Goal: Task Accomplishment & Management: Manage account settings

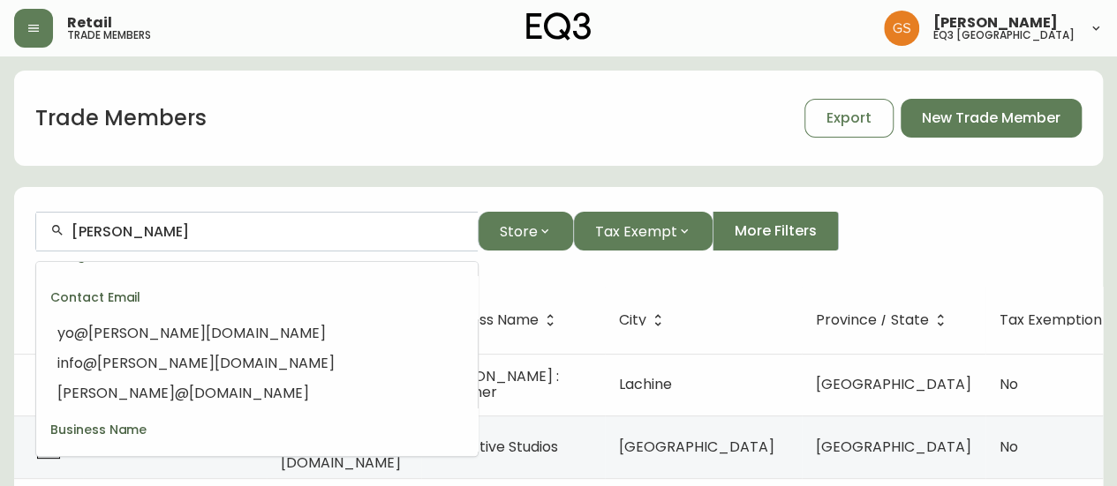
scroll to position [88, 0]
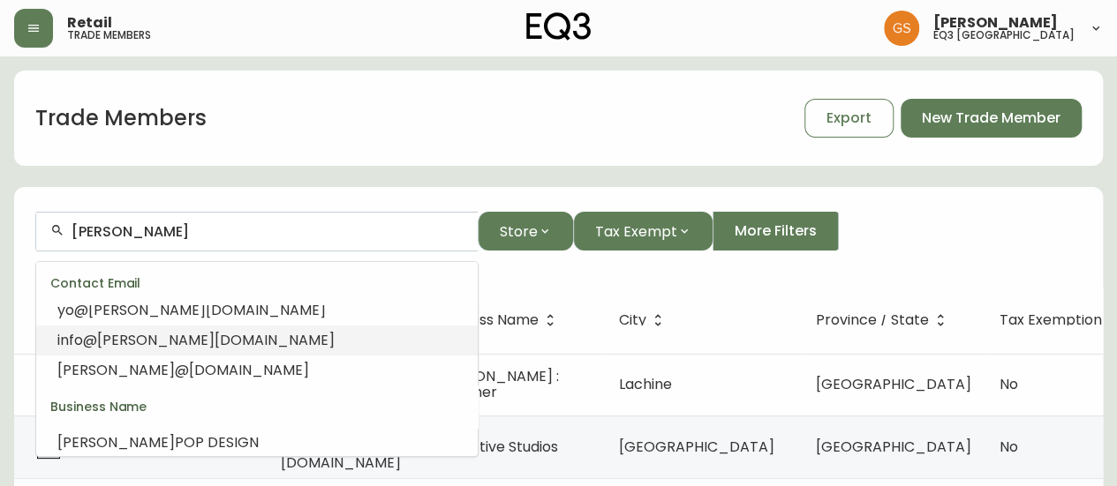
click at [290, 332] on li "info@ [PERSON_NAME] [DOMAIN_NAME]" at bounding box center [256, 341] width 441 height 30
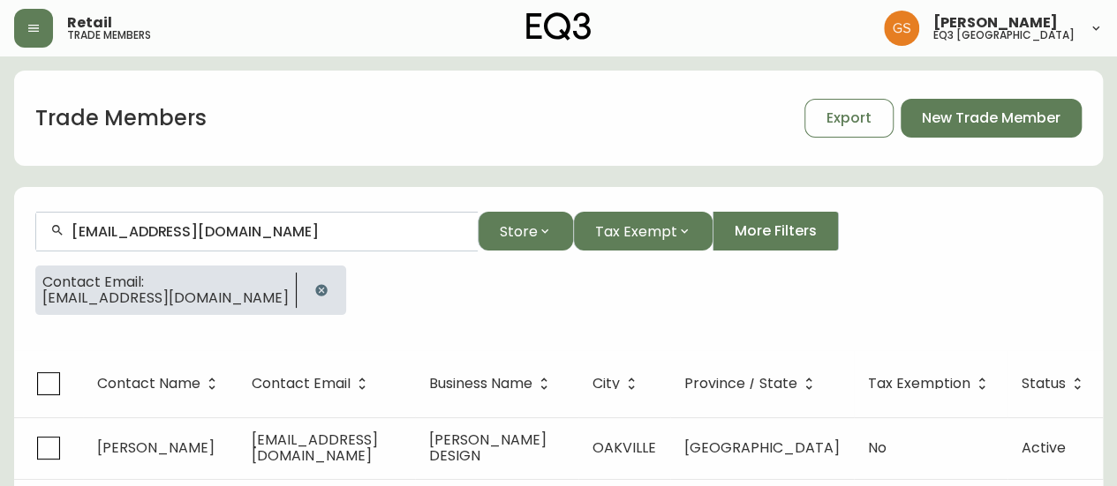
type input "[EMAIL_ADDRESS][DOMAIN_NAME]"
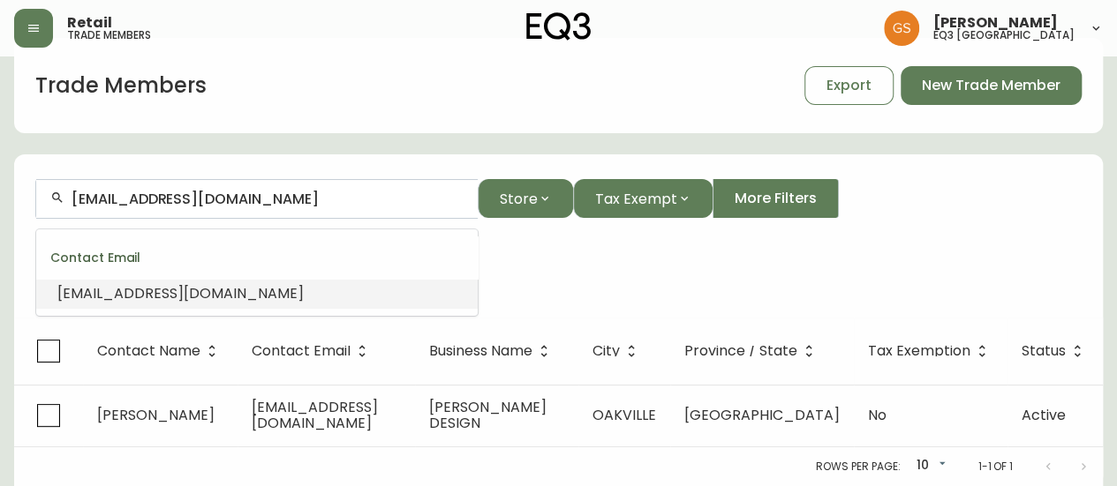
click at [410, 193] on input "[EMAIL_ADDRESS][DOMAIN_NAME]" at bounding box center [268, 199] width 392 height 17
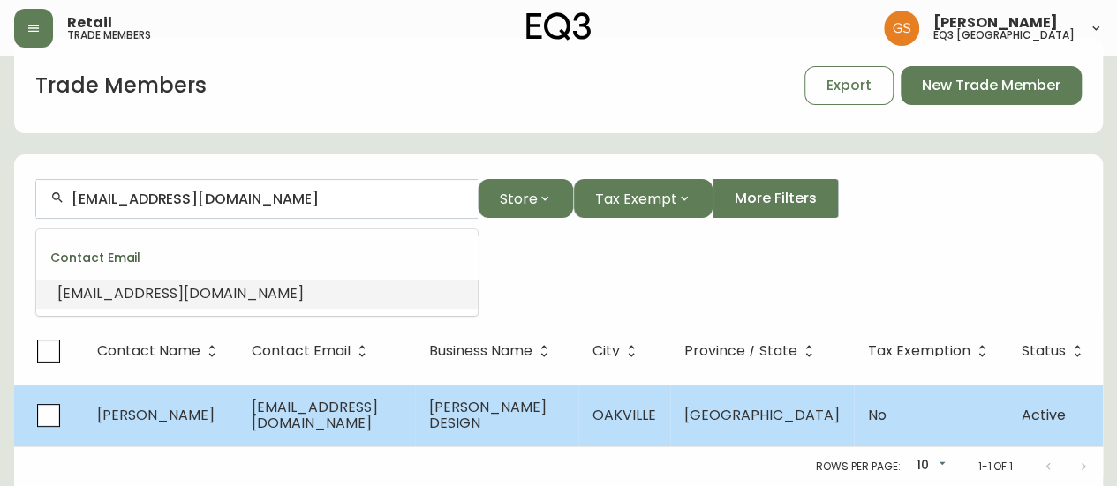
click at [378, 407] on span "[EMAIL_ADDRESS][DOMAIN_NAME]" at bounding box center [315, 415] width 126 height 36
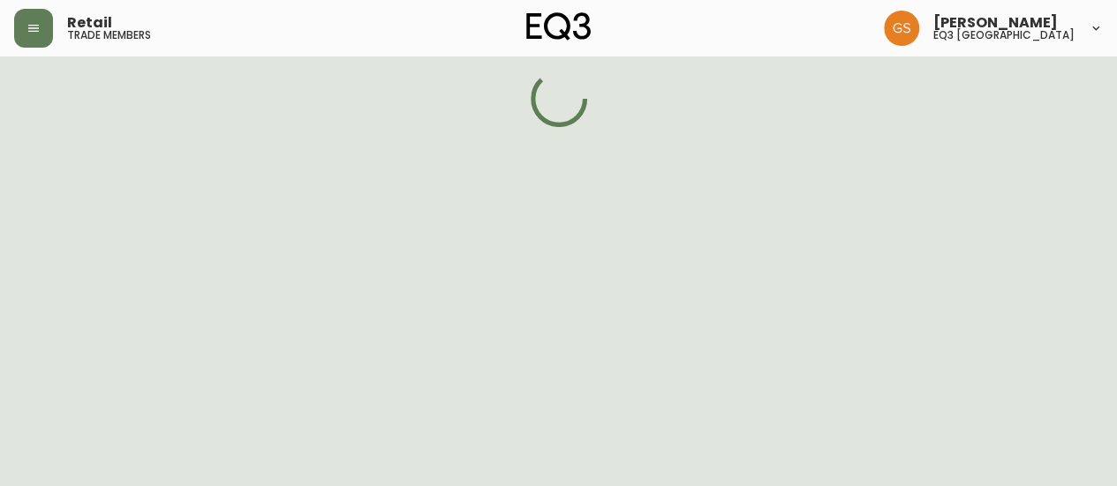
select select "ON"
select select "CA"
select select "CA_EN"
select select "Other"
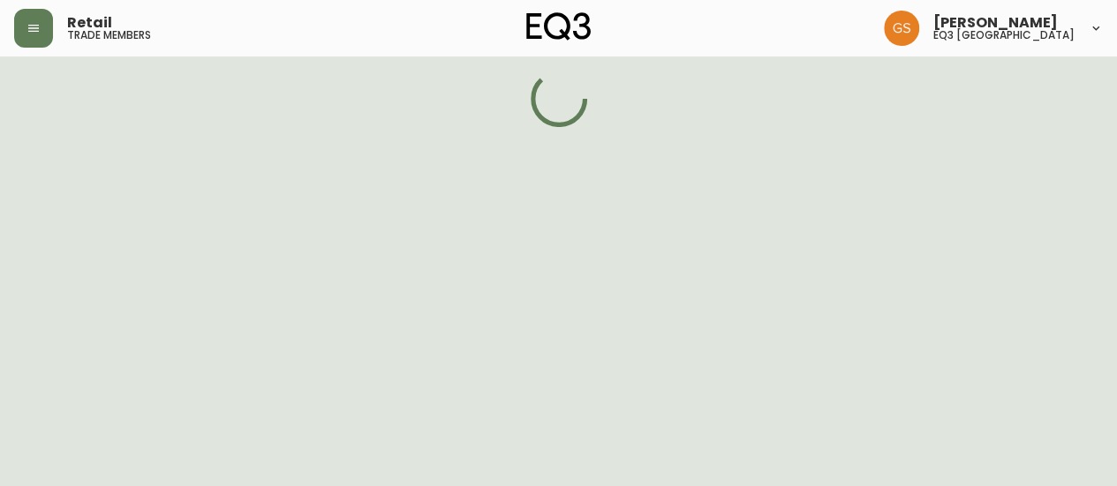
select select "false"
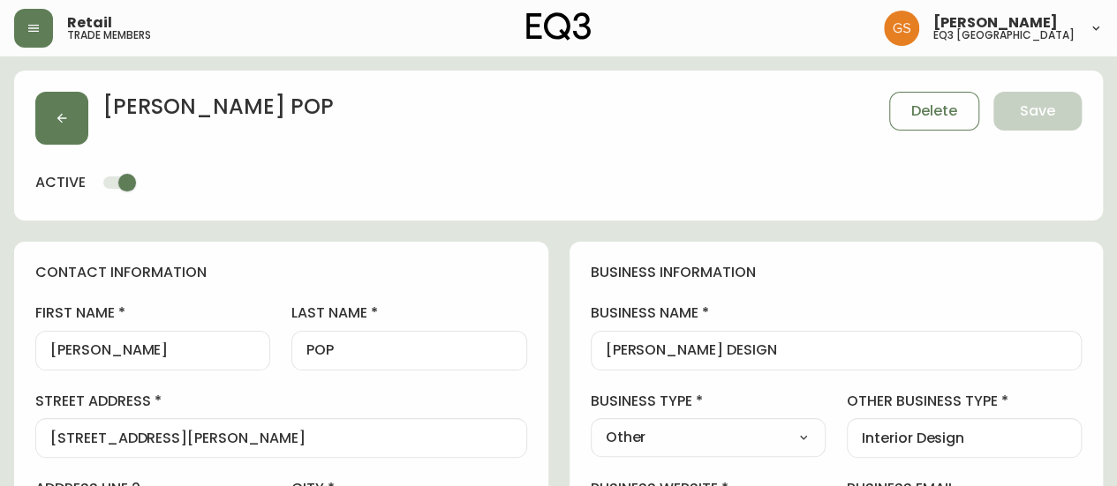
type input "EQ3 [GEOGRAPHIC_DATA]"
select select "cjw10z96q005b6gs00r6w7pwt"
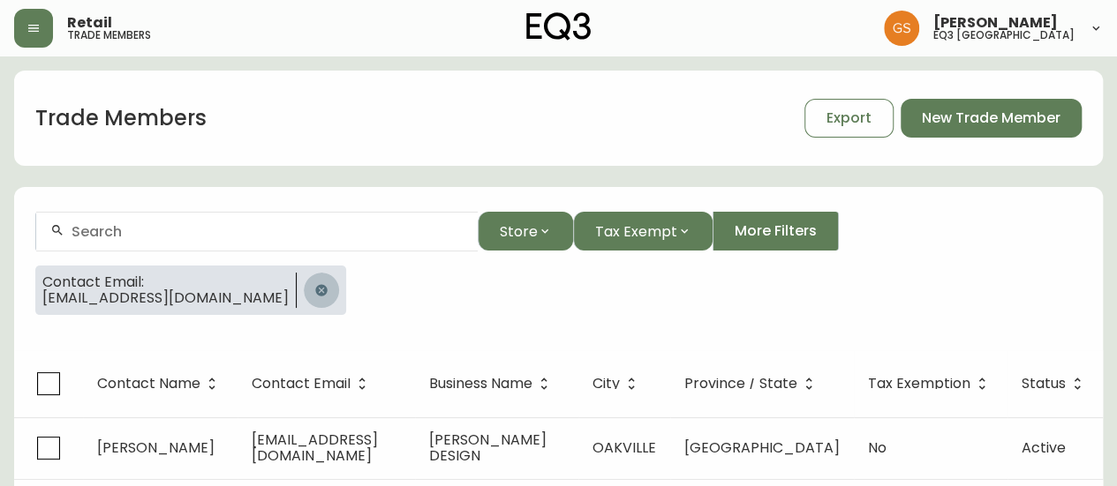
click at [315, 288] on icon "button" at bounding box center [320, 289] width 11 height 11
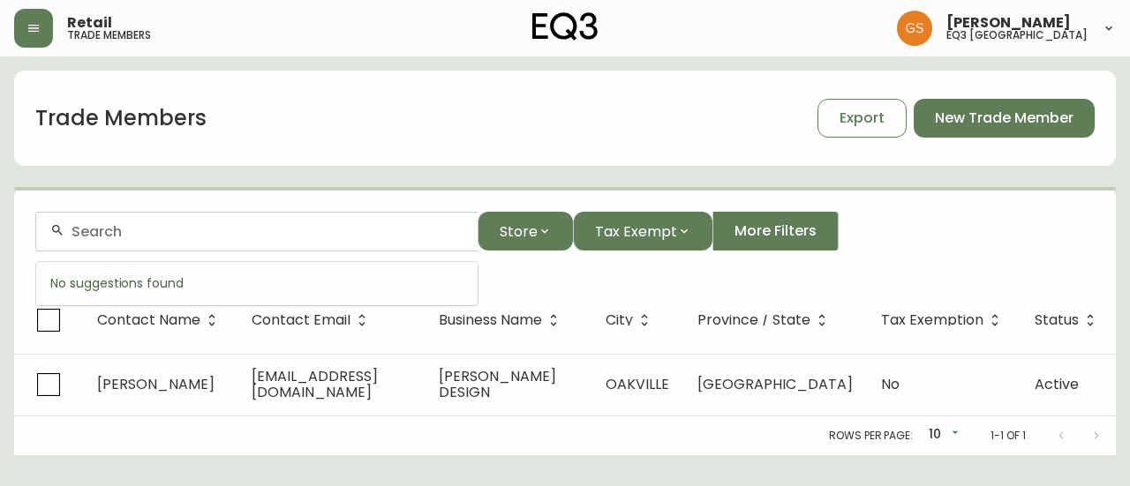
click at [244, 230] on input "text" at bounding box center [268, 231] width 392 height 17
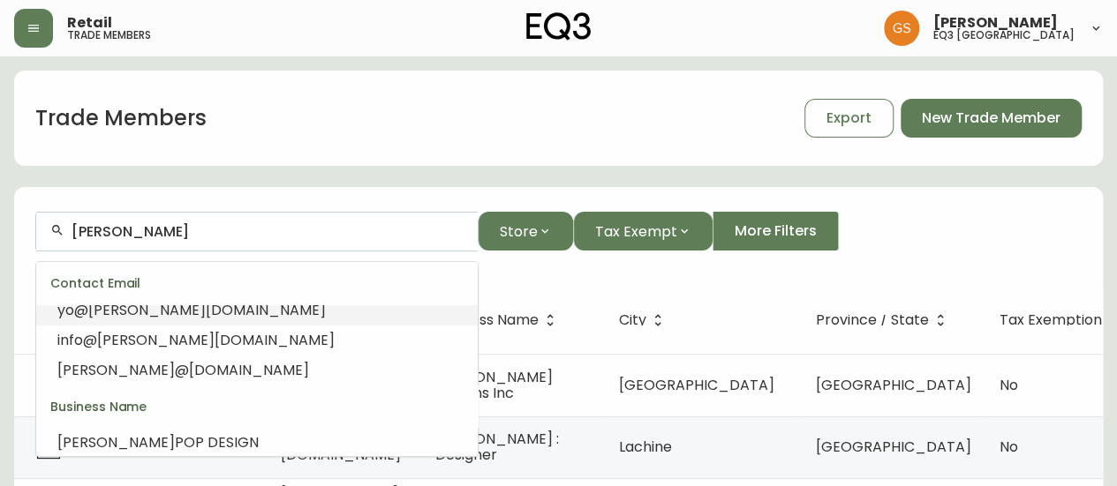
scroll to position [226, 0]
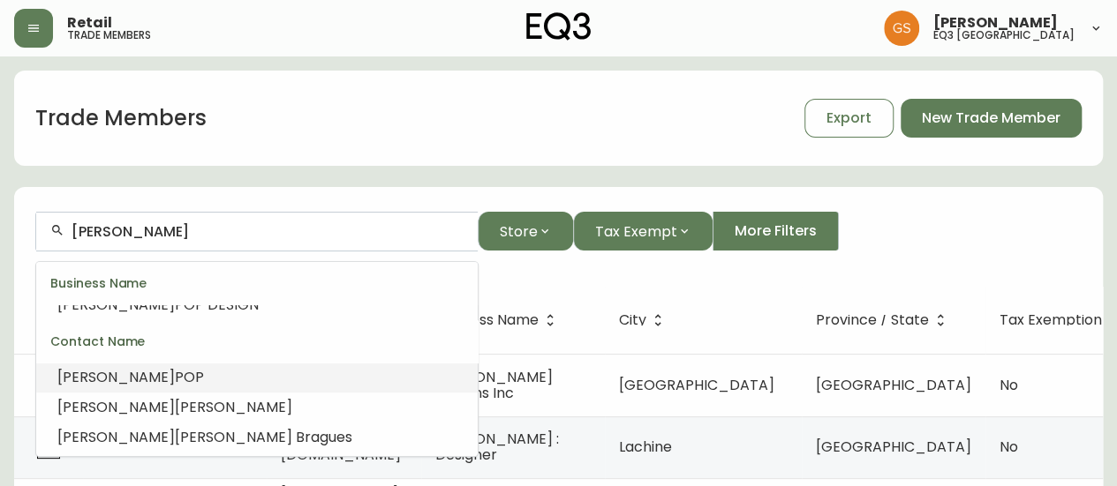
click at [252, 388] on li "[PERSON_NAME]" at bounding box center [256, 378] width 441 height 30
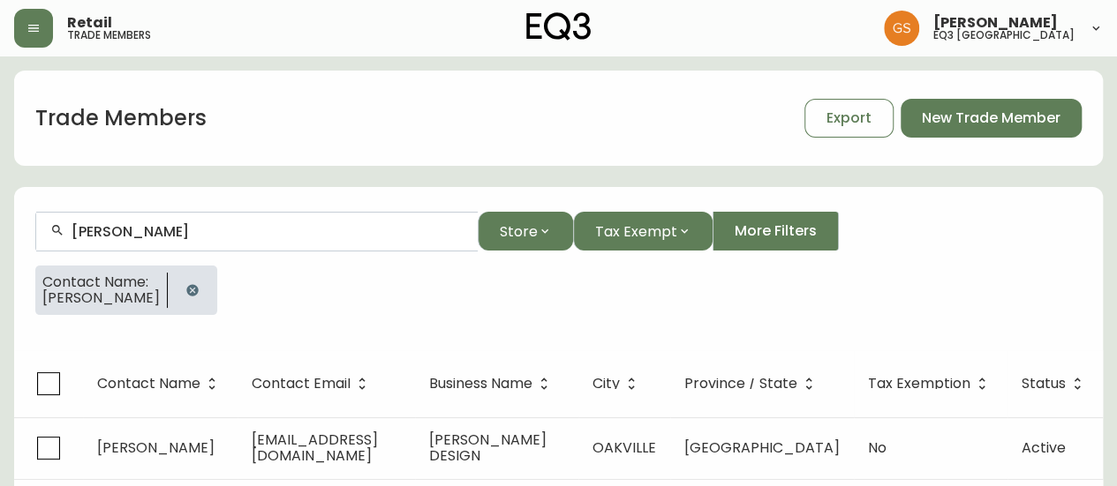
type input "[PERSON_NAME]"
click at [186, 285] on icon "button" at bounding box center [191, 289] width 11 height 11
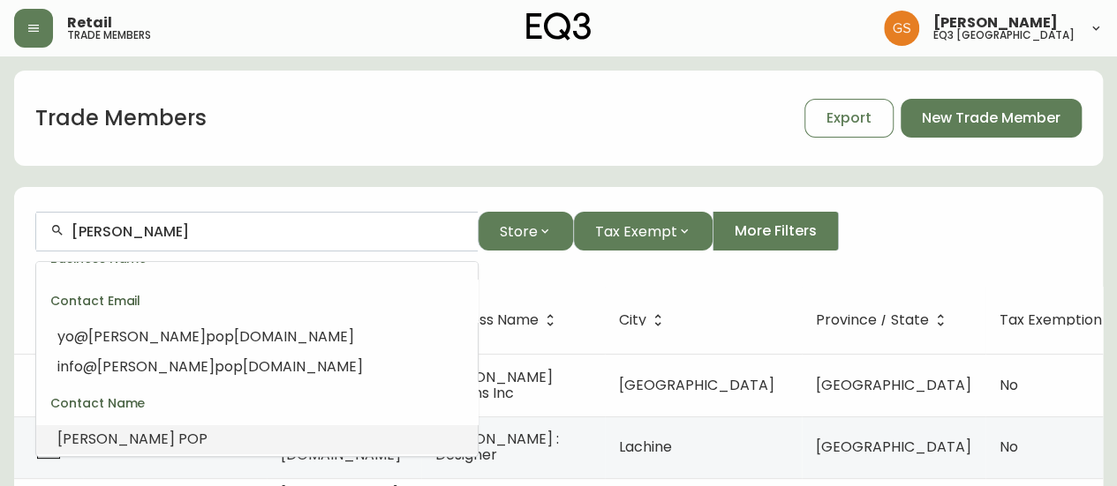
drag, startPoint x: 175, startPoint y: 230, endPoint x: 45, endPoint y: 232, distance: 129.8
click at [45, 232] on div "[PERSON_NAME]" at bounding box center [256, 232] width 441 height 40
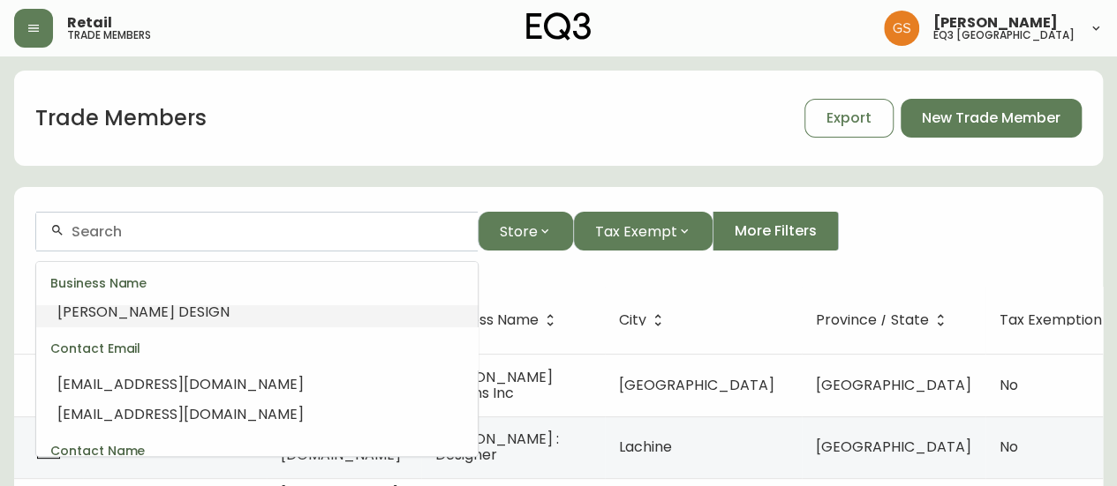
paste input "[EMAIL_ADDRESS][DOMAIN_NAME]"
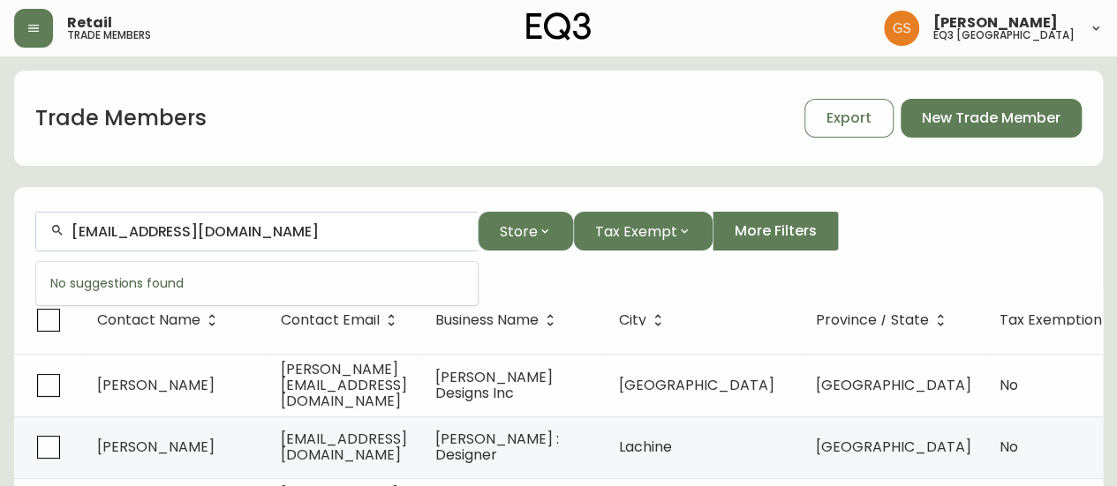
type input "[EMAIL_ADDRESS][DOMAIN_NAME]"
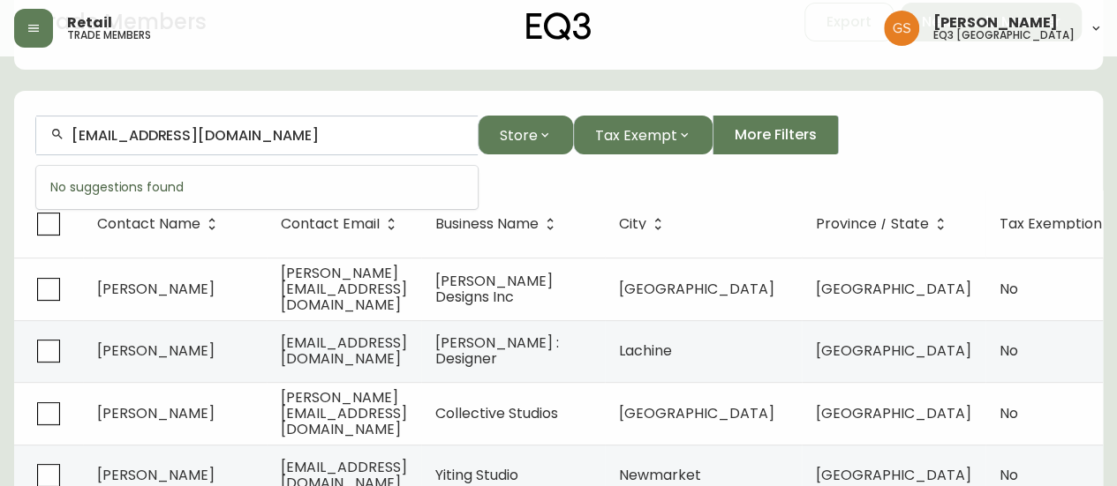
scroll to position [0, 0]
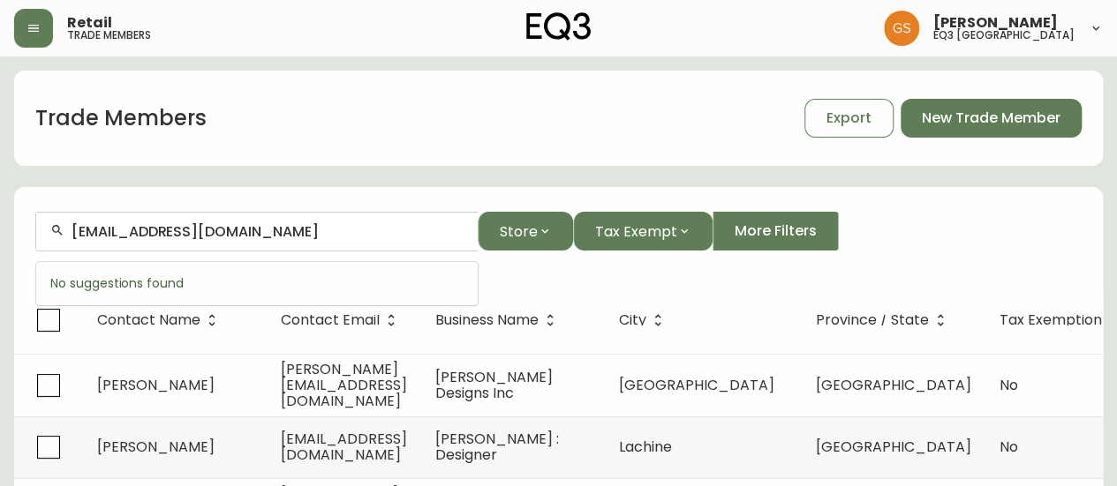
click at [311, 238] on input "[EMAIL_ADDRESS][DOMAIN_NAME]" at bounding box center [268, 231] width 392 height 17
click at [378, 163] on div "Trade Members Export New Trade Member" at bounding box center [558, 118] width 1088 height 95
click at [337, 230] on input "[EMAIL_ADDRESS][DOMAIN_NAME]" at bounding box center [268, 231] width 392 height 17
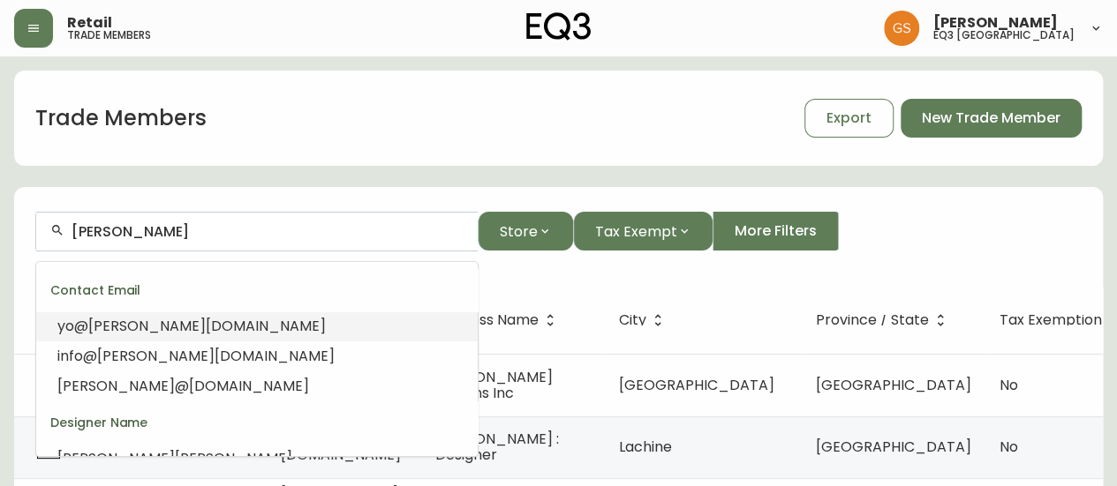
click at [267, 328] on li "yo@ [PERSON_NAME] [DOMAIN_NAME]" at bounding box center [256, 327] width 441 height 30
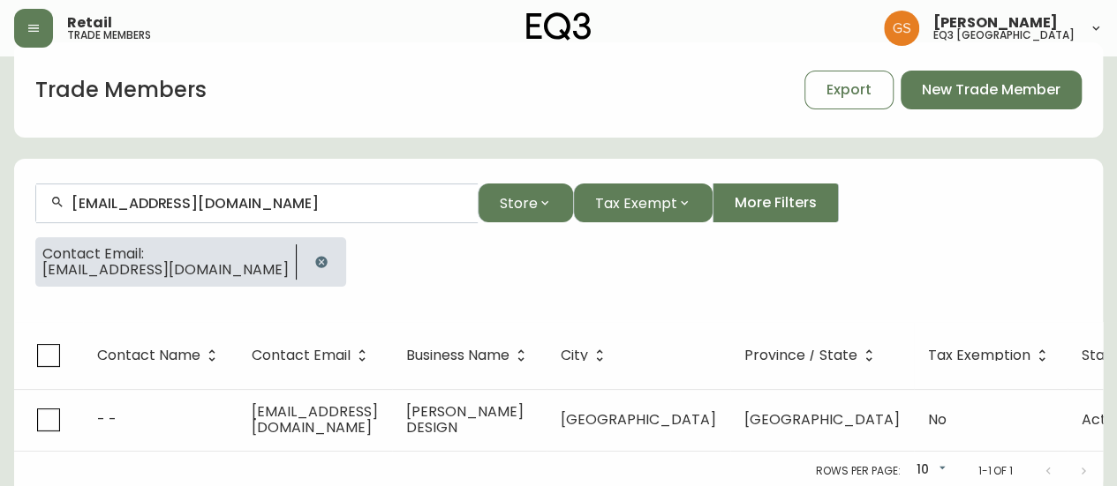
scroll to position [44, 0]
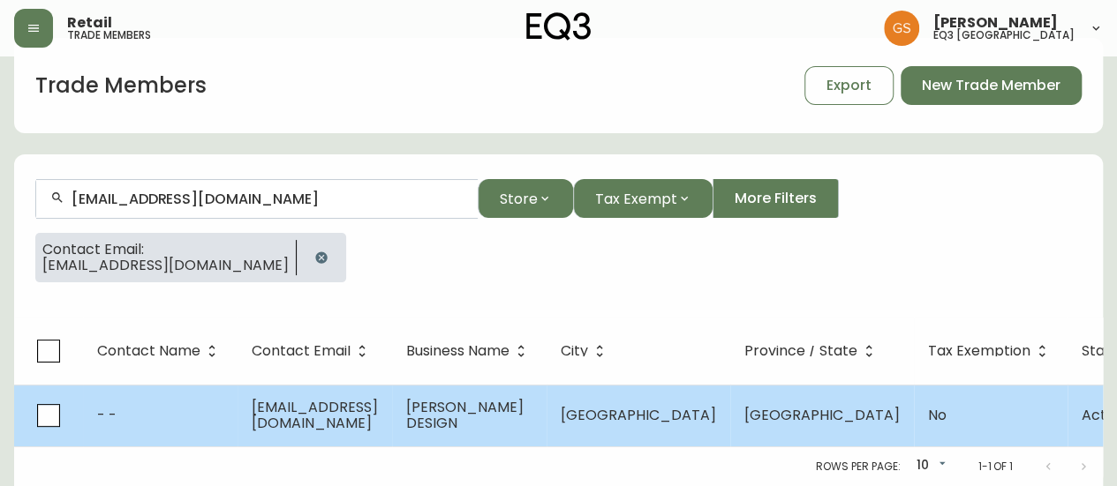
type input "[EMAIL_ADDRESS][DOMAIN_NAME]"
click at [373, 397] on span "[EMAIL_ADDRESS][DOMAIN_NAME]" at bounding box center [315, 415] width 126 height 36
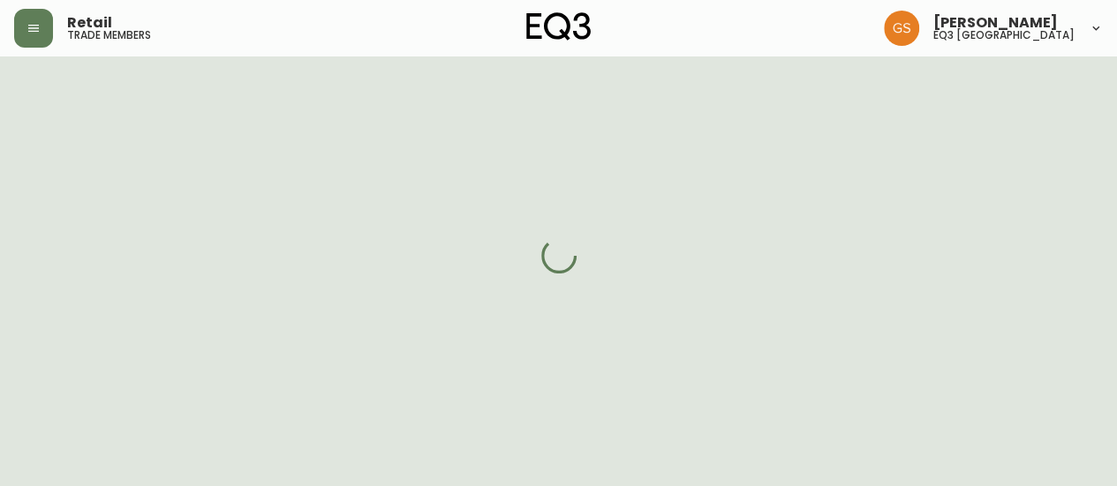
select select "ON"
select select "CA"
select select "CA_EN"
select select "Other"
select select "cjw10z96s008u6gs0ccm7hd19"
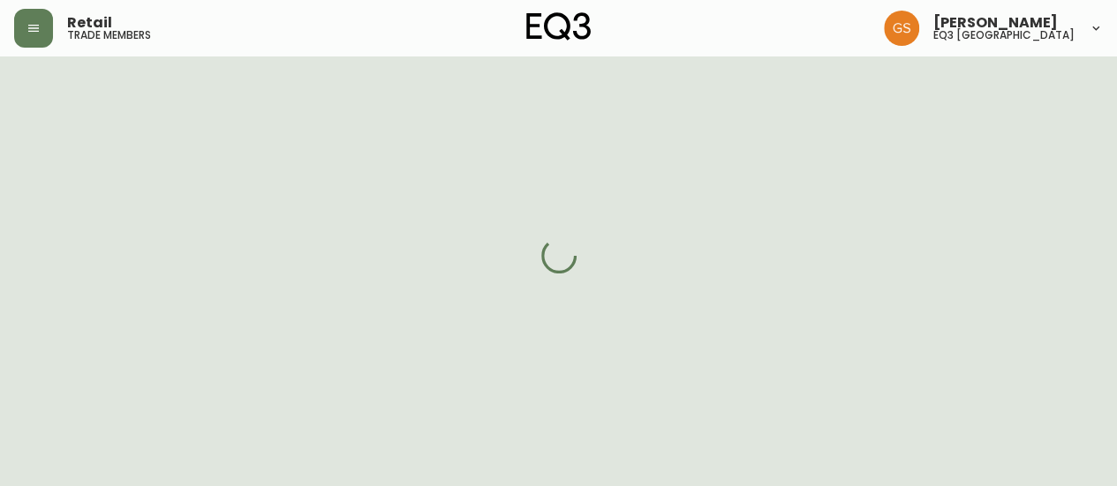
select select "false"
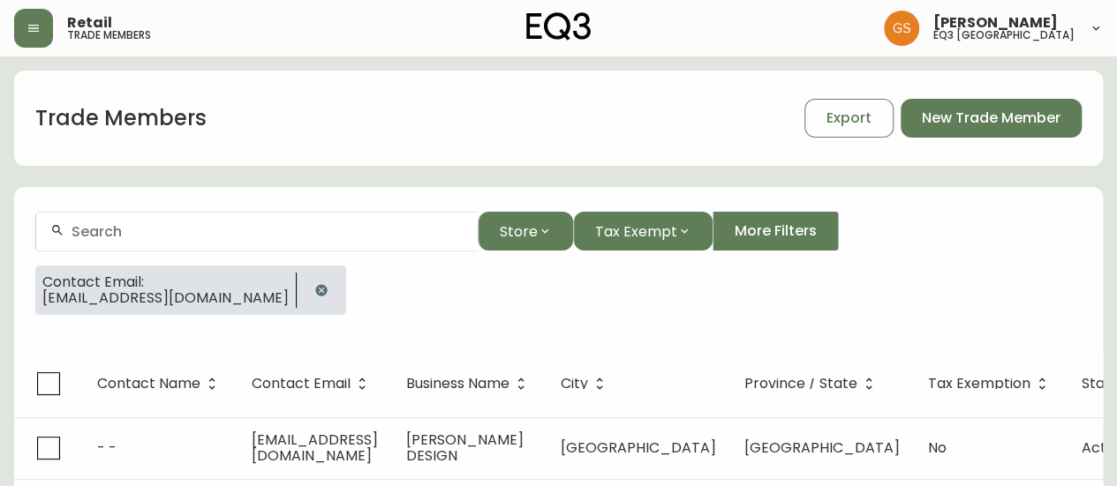
click at [136, 230] on input "text" at bounding box center [268, 231] width 392 height 17
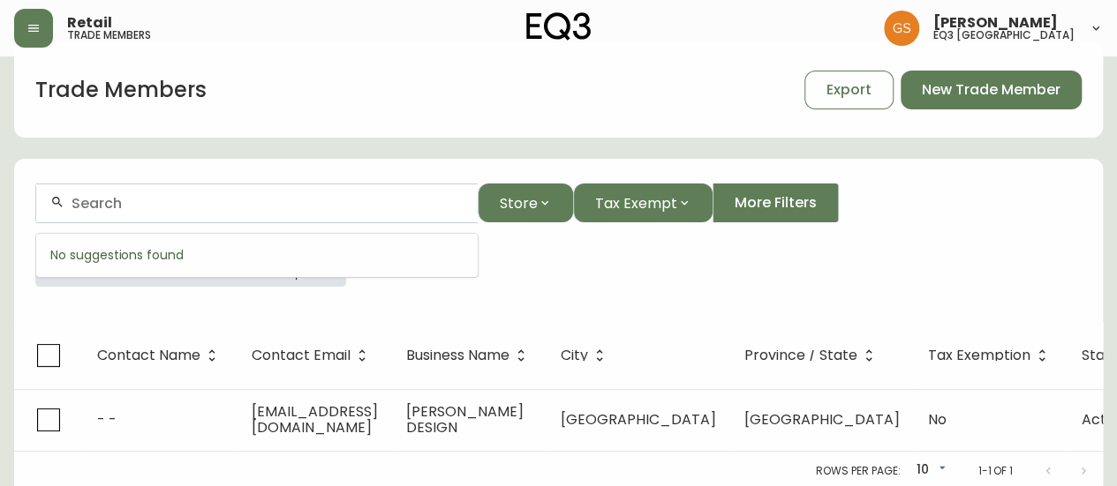
scroll to position [44, 0]
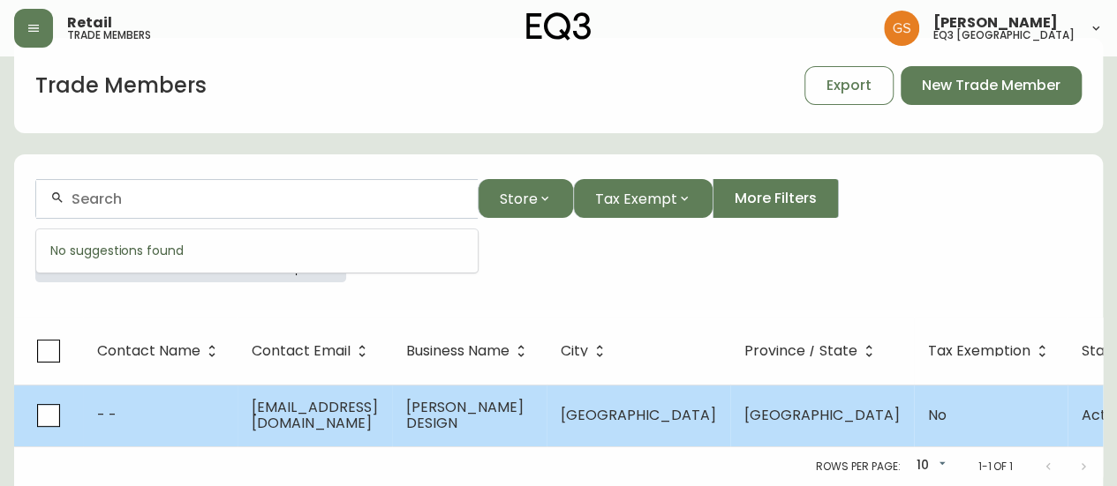
click at [354, 391] on td "[EMAIL_ADDRESS][DOMAIN_NAME]" at bounding box center [314, 416] width 154 height 62
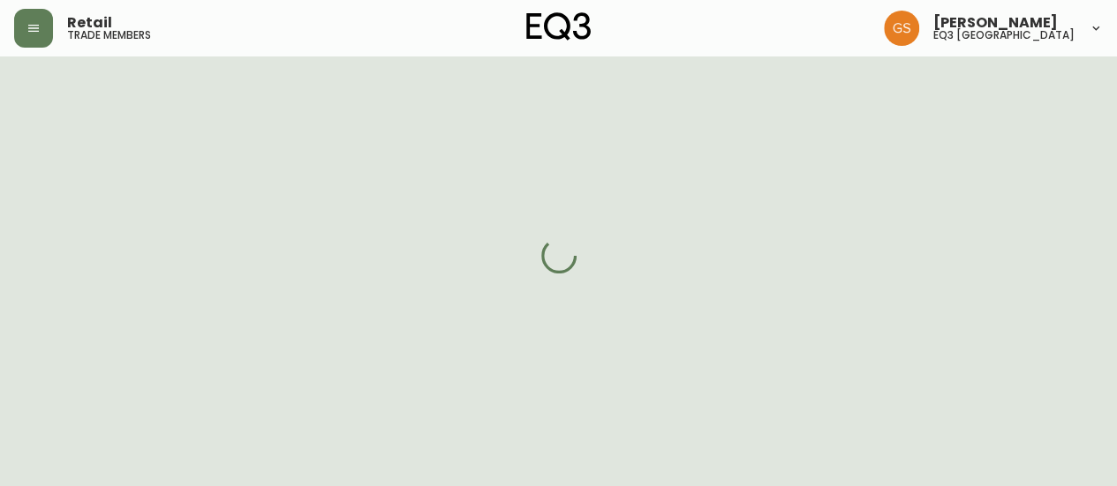
select select "ON"
select select "CA"
select select "CA_EN"
select select "Other"
select select "false"
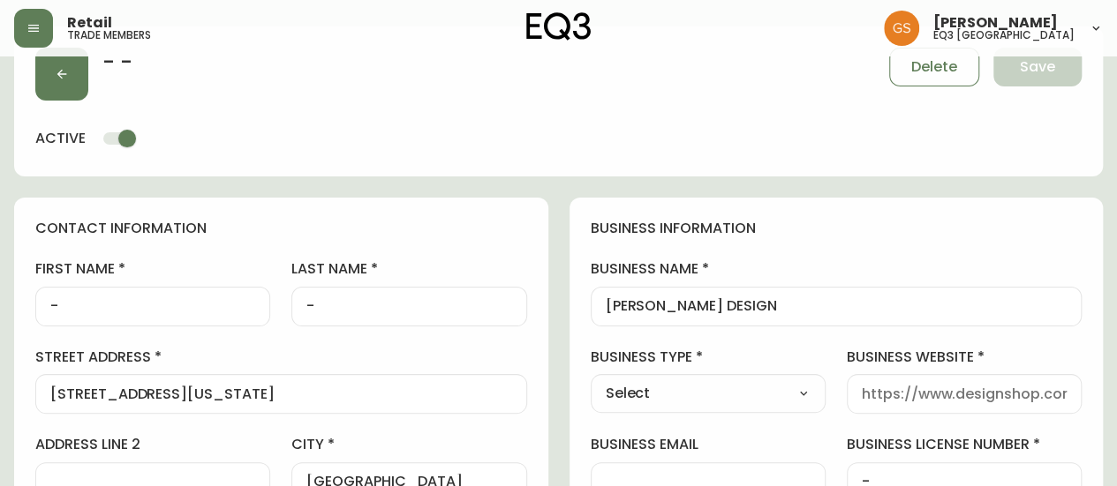
type input "EQ3 [GEOGRAPHIC_DATA] - [PERSON_NAME]"
select select "cjw10z96s008u6gs0ccm7hd19"
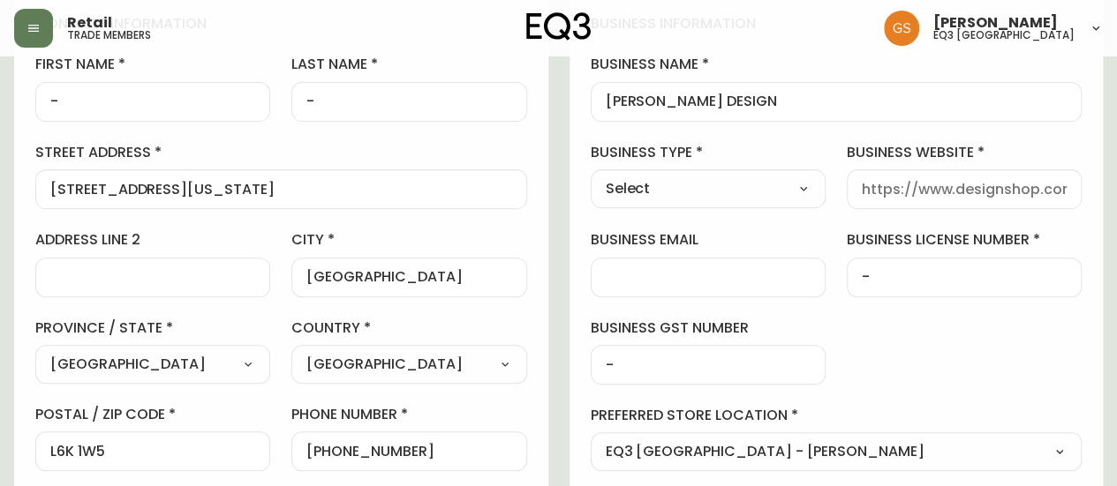
scroll to position [221, 0]
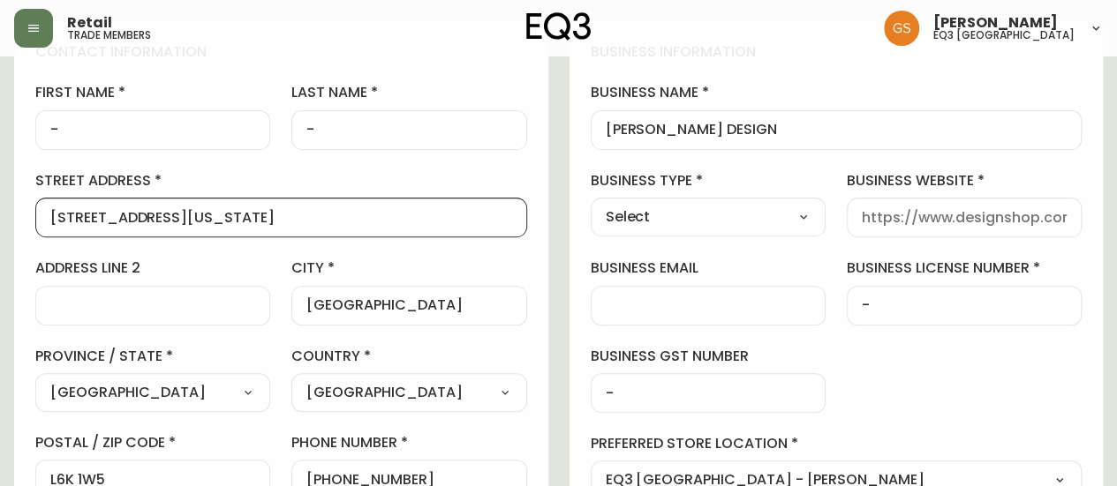
drag, startPoint x: 194, startPoint y: 215, endPoint x: 35, endPoint y: 205, distance: 159.2
click at [35, 205] on div "[STREET_ADDRESS][US_STATE]" at bounding box center [281, 218] width 492 height 40
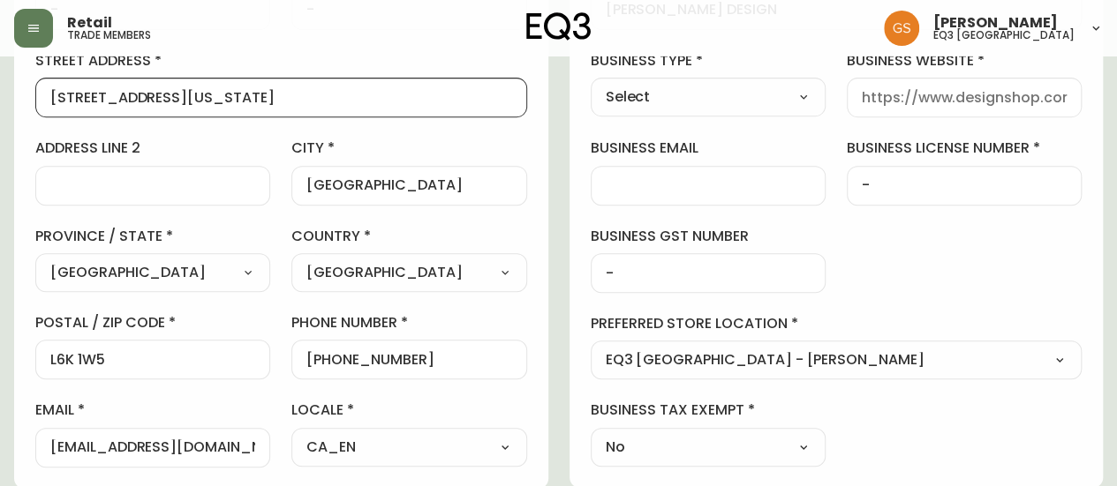
scroll to position [397, 0]
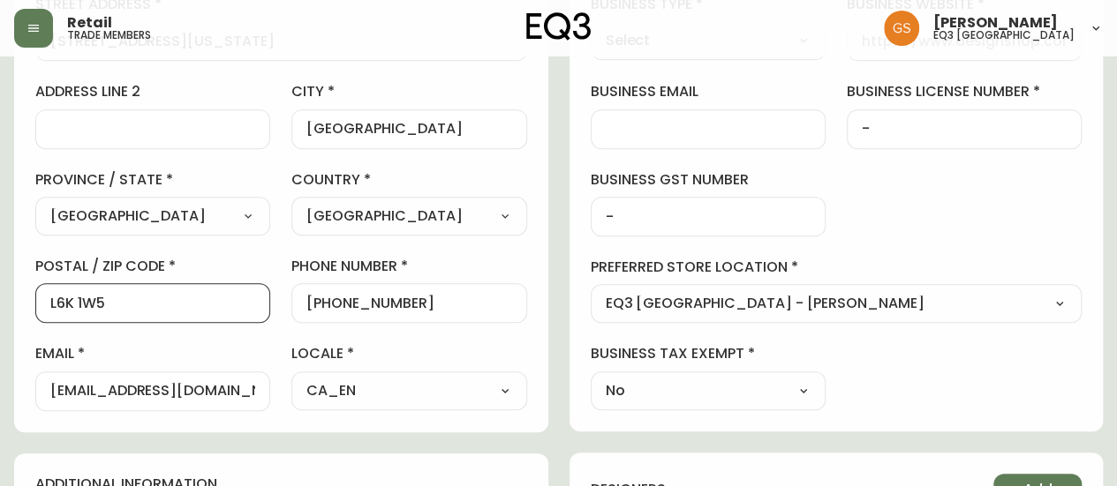
drag, startPoint x: 132, startPoint y: 294, endPoint x: 34, endPoint y: 301, distance: 99.1
click at [34, 301] on div "contact information first name - last name - street address [STREET_ADDRESS][US…" at bounding box center [281, 139] width 534 height 588
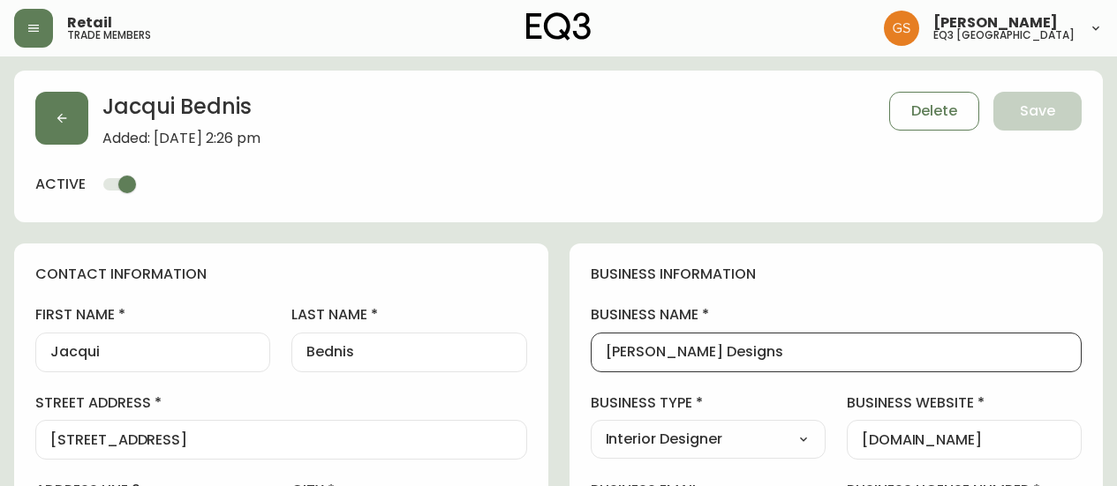
select select "ON"
select select "CA"
select select "CA_EN"
select select "Other"
select select "Interior Designer"
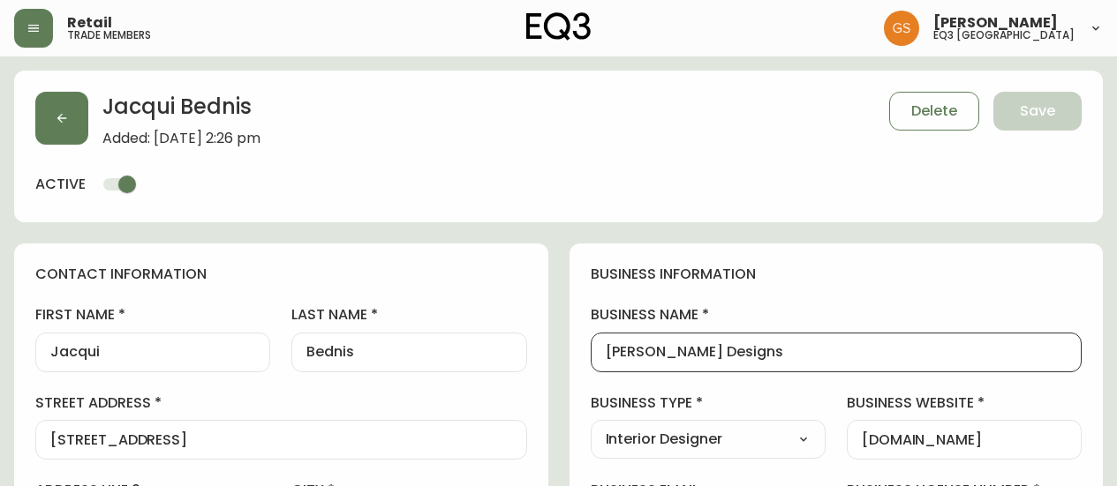
select select "cjw10z96q005b6gs00r6w7pwt"
select select "false"
